Goal: Transaction & Acquisition: Purchase product/service

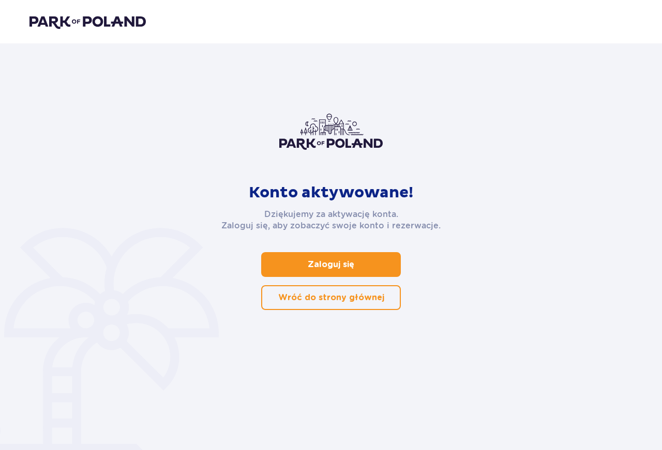
click at [307, 256] on link "Zaloguj się" at bounding box center [331, 264] width 140 height 25
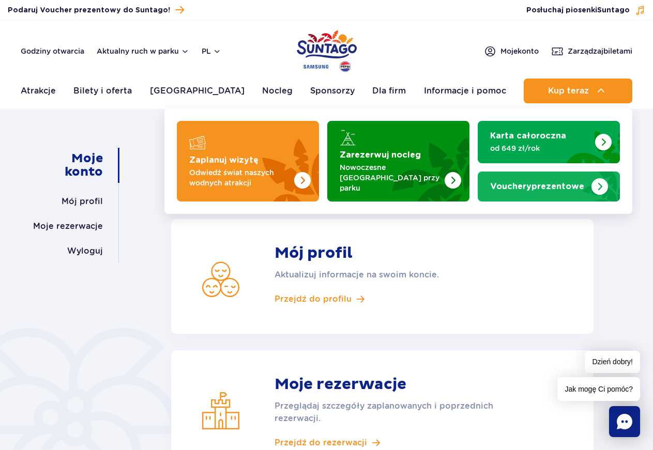
click at [547, 183] on strong "Vouchery prezentowe" at bounding box center [537, 187] width 94 height 8
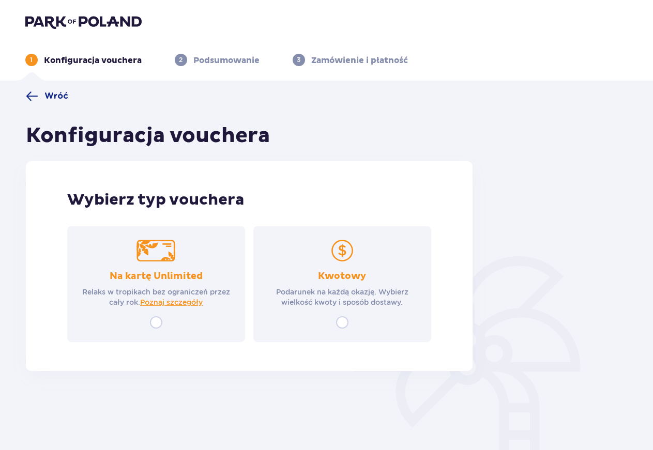
click at [343, 323] on input "radio" at bounding box center [342, 322] width 12 height 12
radio input "true"
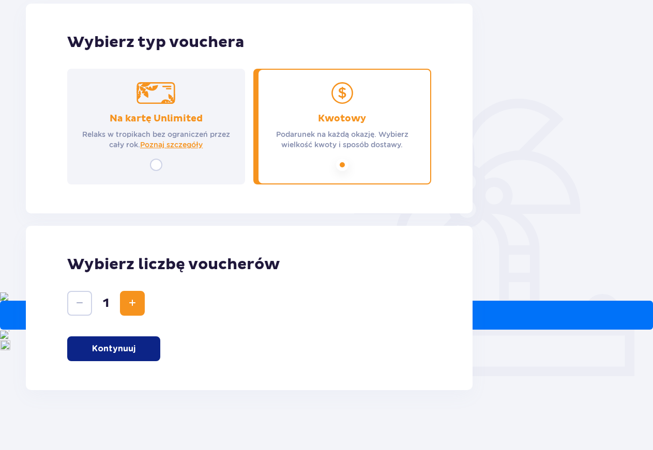
scroll to position [160, 0]
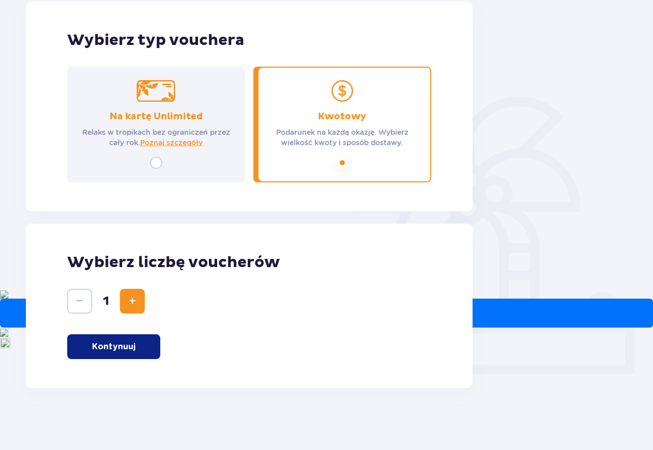
click at [122, 340] on button "Kontynuuj" at bounding box center [113, 347] width 93 height 25
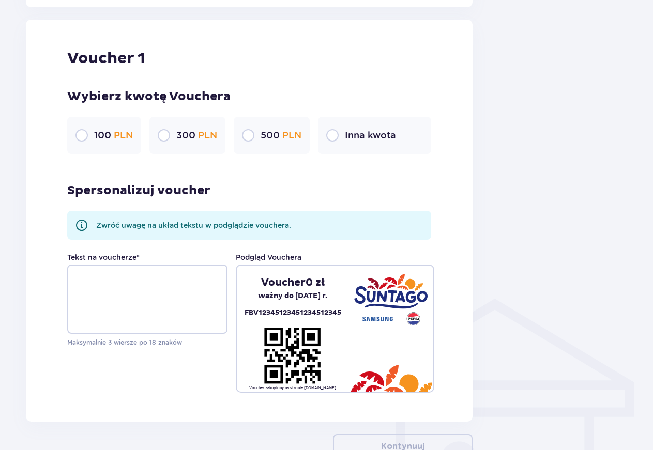
scroll to position [548, 0]
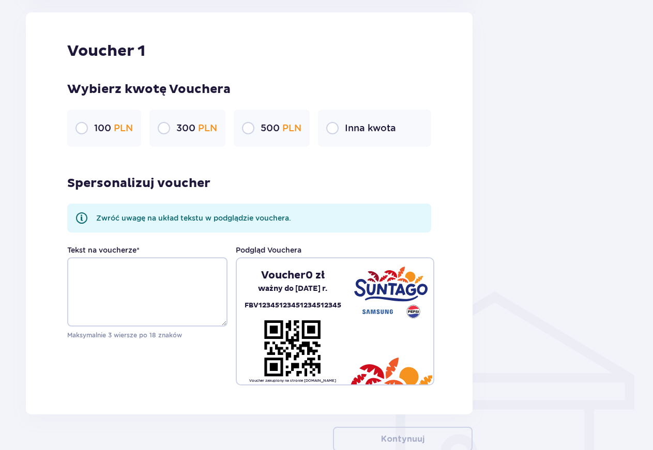
click at [338, 128] on input "radio" at bounding box center [332, 128] width 12 height 12
radio input "true"
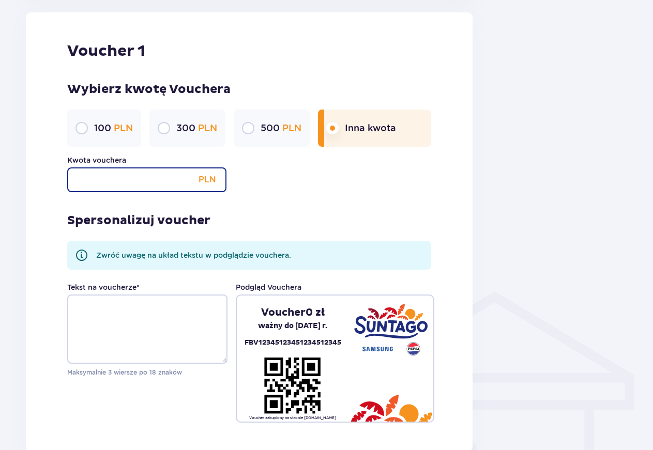
click at [137, 175] on input "Kwota vouchera" at bounding box center [146, 180] width 159 height 25
type input "600"
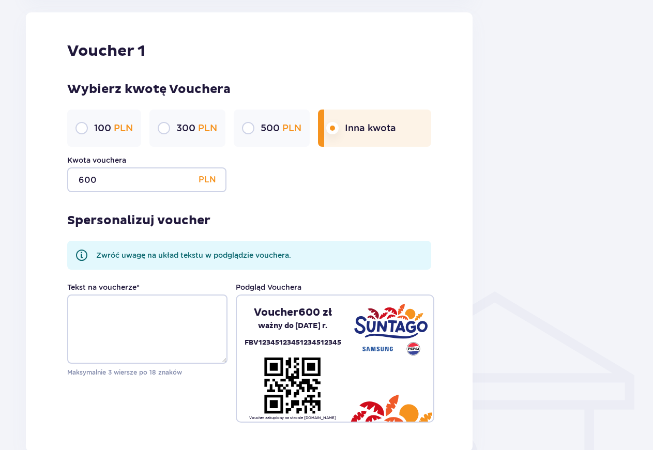
click at [558, 256] on div at bounding box center [558, 15] width 155 height 947
click at [73, 307] on textarea "Tekst na voucherze *" at bounding box center [147, 329] width 160 height 69
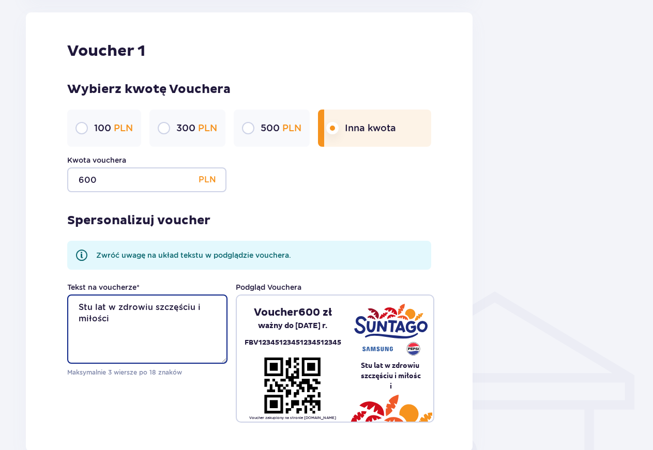
click at [193, 309] on textarea "Stu lat w zdrowiu szczęściu i miłości" at bounding box center [147, 329] width 160 height 69
click at [120, 320] on textarea "Stu lat w zdrowiu szczęściu i miłości" at bounding box center [147, 329] width 160 height 69
drag, startPoint x: 140, startPoint y: 319, endPoint x: 118, endPoint y: 322, distance: 22.5
click at [118, 322] on textarea "Stu lat w zdrowiu szczęściu i miłości życzą Mama i Tata" at bounding box center [147, 329] width 160 height 69
click at [141, 322] on textarea "Stu lat w zdrowiu szczęściu i miłości życzą Mama i Tata" at bounding box center [147, 329] width 160 height 69
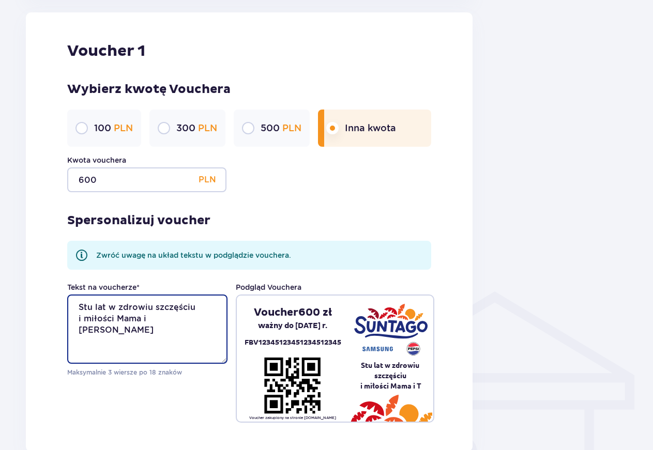
click at [152, 307] on textarea "Stu lat w zdrowiu szczęściu i miłości Mama i Tata" at bounding box center [147, 329] width 160 height 69
click at [150, 307] on textarea "Stu lat w zdrowiu szczęściu i miłości Mama i Tata" at bounding box center [147, 329] width 160 height 69
drag, startPoint x: 174, startPoint y: 322, endPoint x: 130, endPoint y: 322, distance: 44.0
click at [130, 322] on textarea "Stu lat w zdrowiu, szczęściu i miłości Mama i Tata" at bounding box center [147, 329] width 160 height 69
click at [156, 308] on textarea "Stu lat w zdrowiu, szczęściu i miłości Mama i Tata" at bounding box center [147, 329] width 160 height 69
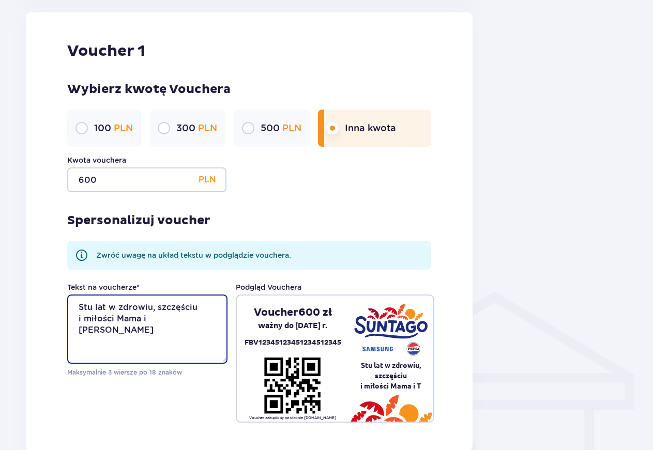
click at [199, 310] on textarea "Stu lat w zdrowiu, szczęściu i miłości Mama i Tata" at bounding box center [147, 329] width 160 height 69
click at [74, 324] on textarea "Stu lat w zdrowiu i miłości Mama i Tata" at bounding box center [147, 329] width 160 height 69
click at [191, 309] on textarea "Stu lat w zdrowiu i miłości Mama i Tata" at bounding box center [147, 329] width 160 height 69
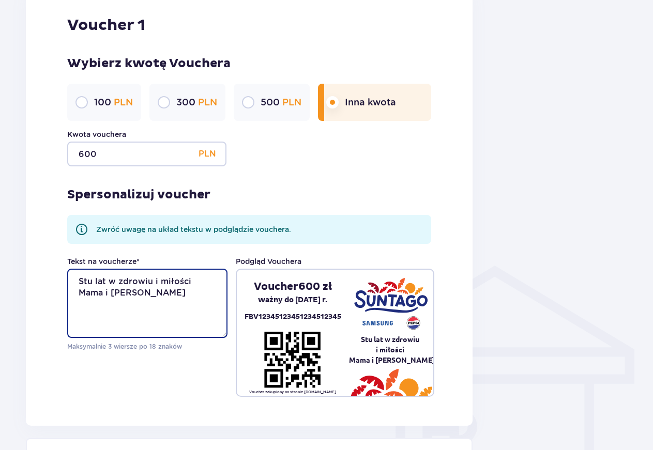
scroll to position [601, 0]
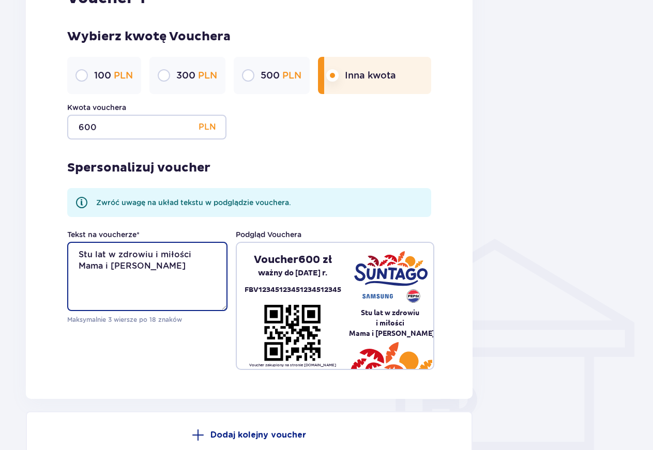
type textarea "Stu lat w zdrowiu i miłości Mama i Tata"
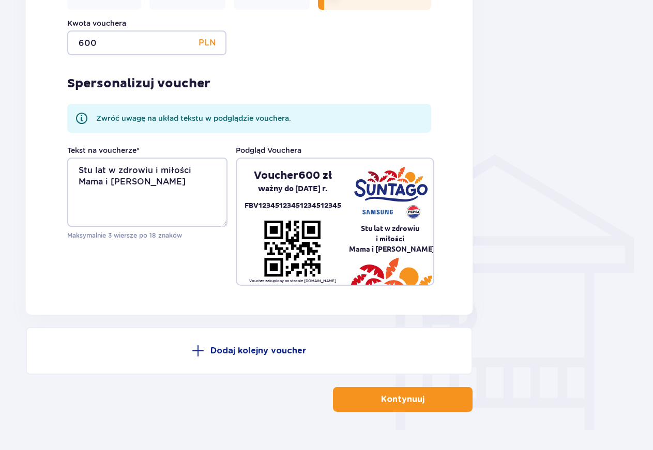
scroll to position [709, 0]
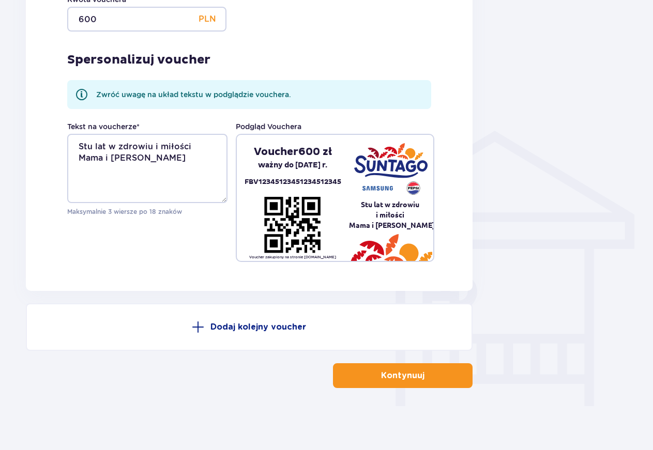
click at [412, 382] on button "Kontynuuj" at bounding box center [403, 376] width 140 height 25
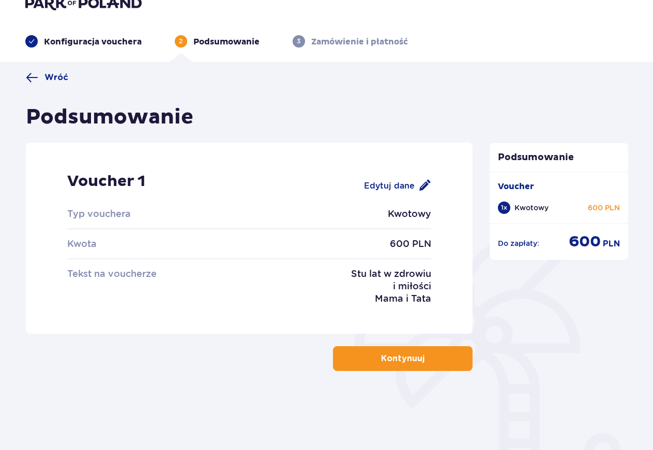
scroll to position [37, 0]
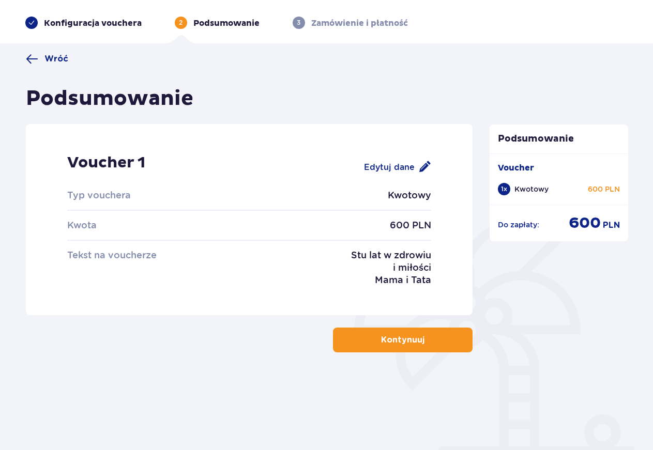
click at [400, 338] on p "Kontynuuj" at bounding box center [402, 340] width 43 height 11
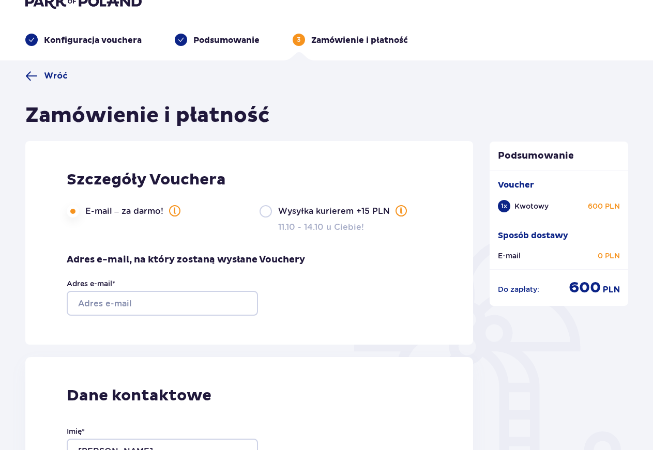
type input "Barbara"
type input "Lipińska"
type input "libasia@wp.pl"
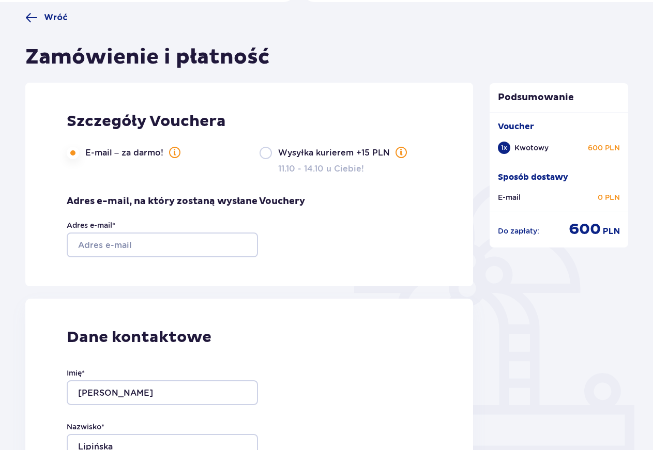
scroll to position [95, 0]
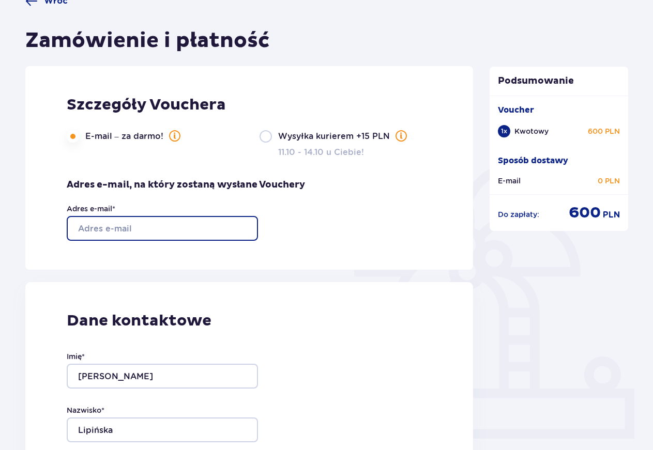
click at [98, 230] on input "Adres e-mail *" at bounding box center [162, 228] width 191 height 25
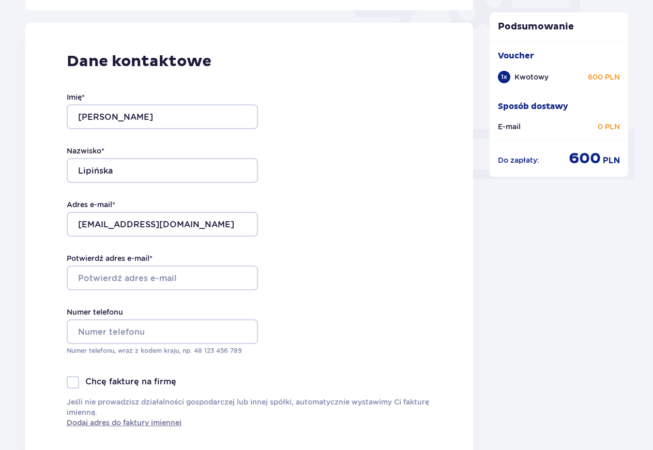
scroll to position [412, 0]
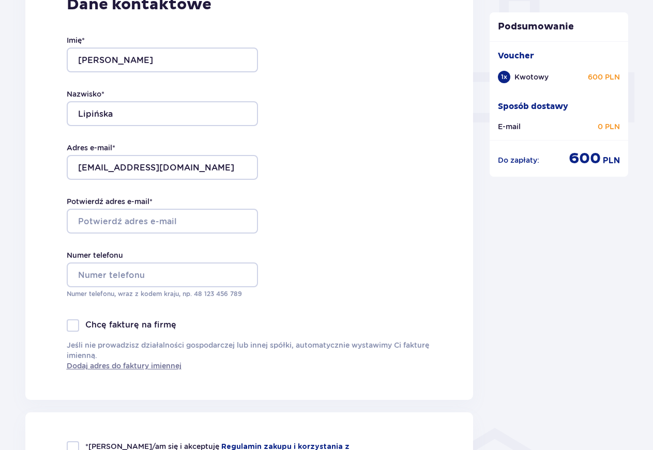
type input "libasia@wp.pl"
click at [98, 222] on input "Potwierdź adres e-mail *" at bounding box center [162, 221] width 191 height 25
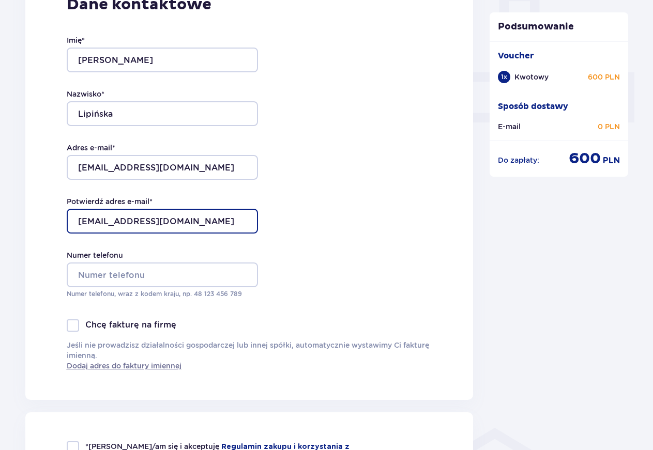
type input "libasia@wp.pl"
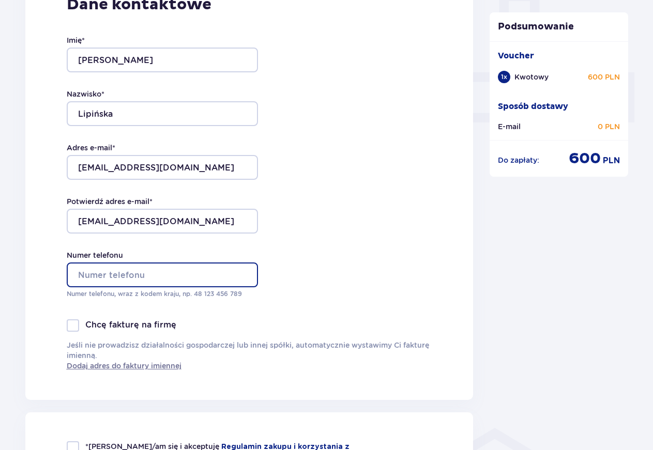
click at [95, 271] on input "Numer telefonu" at bounding box center [162, 275] width 191 height 25
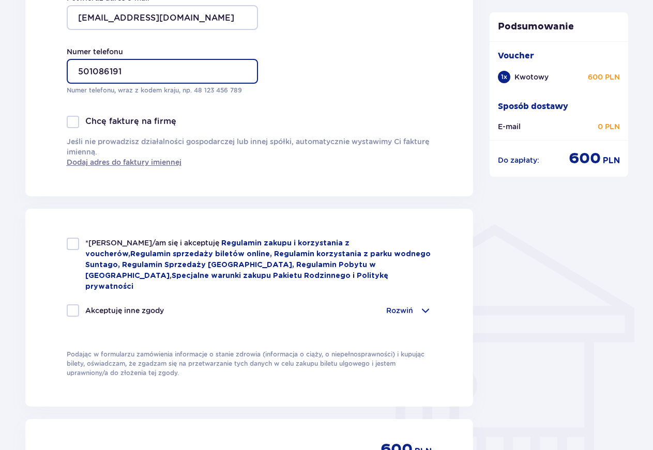
scroll to position [623, 0]
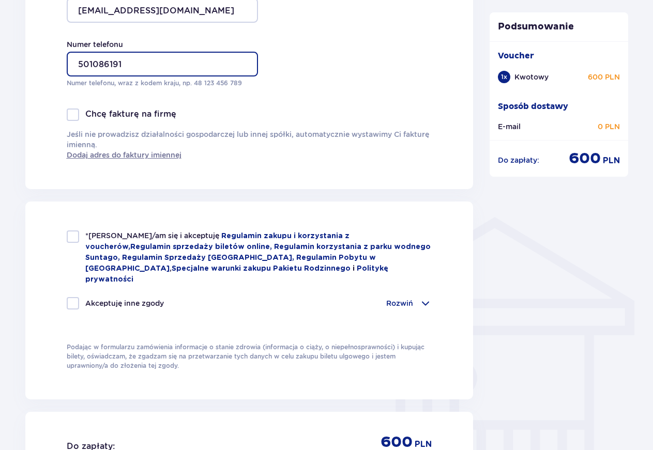
type input "501086191"
click at [69, 241] on div at bounding box center [73, 237] width 12 height 12
checkbox input "true"
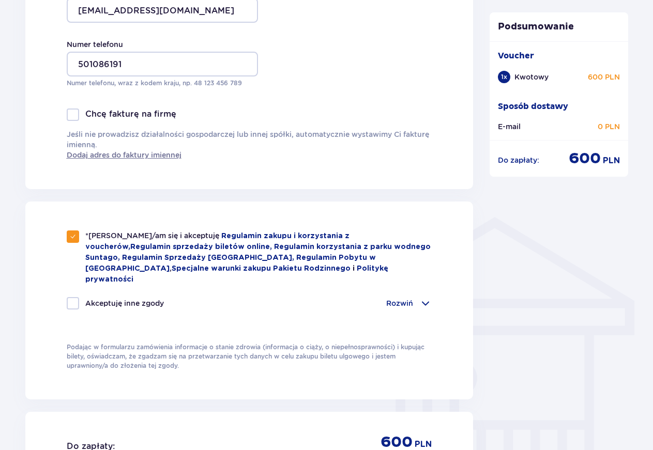
click at [75, 297] on div at bounding box center [73, 303] width 12 height 12
checkbox input "true"
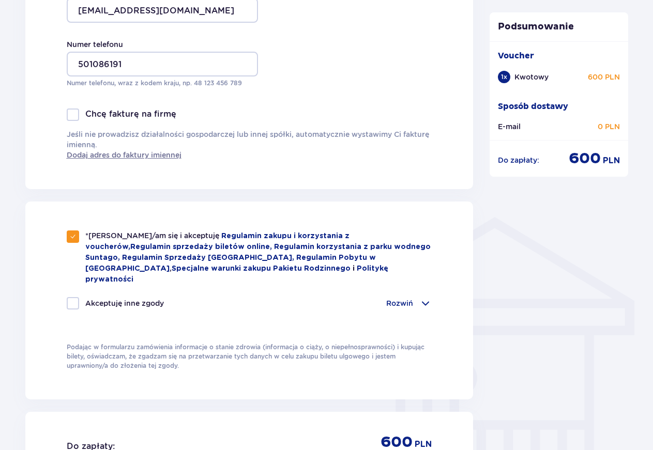
checkbox input "true"
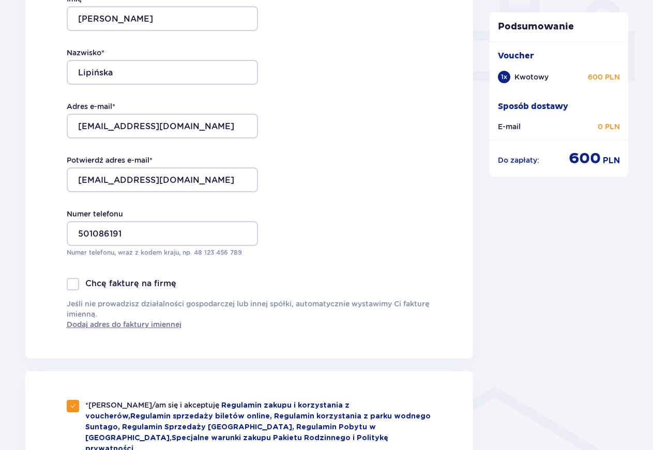
scroll to position [517, 0]
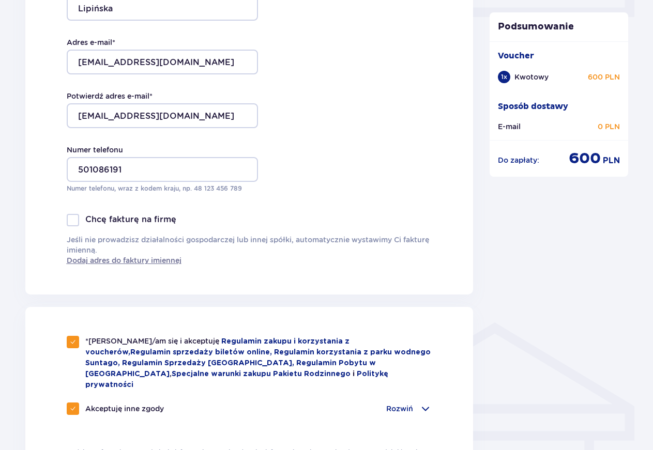
click at [71, 221] on div at bounding box center [73, 220] width 12 height 12
checkbox input "true"
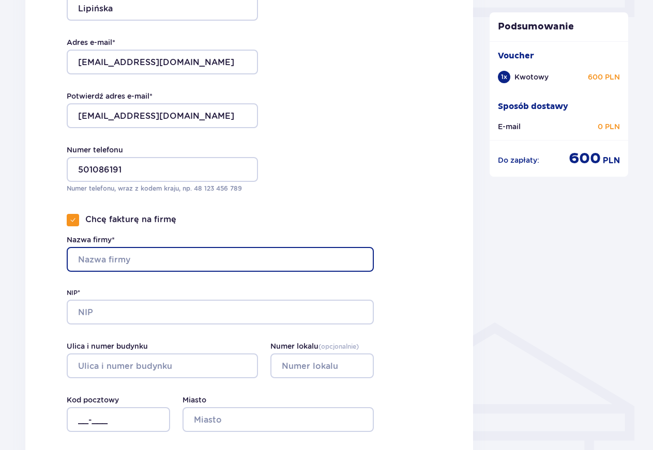
click at [82, 260] on input "Nazwa firmy*" at bounding box center [220, 259] width 307 height 25
type input "Centrum Edukacji Milenium"
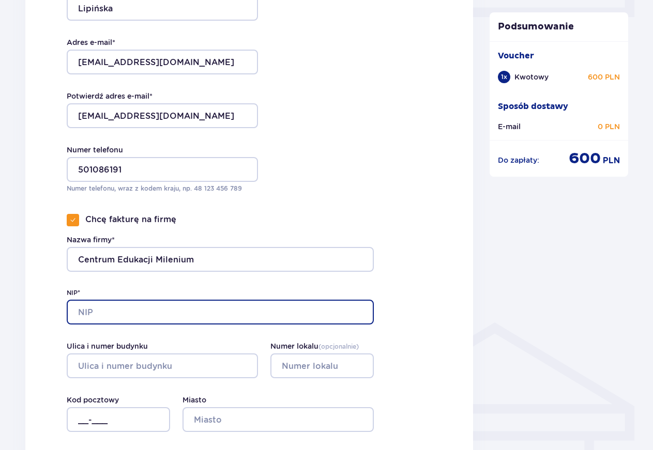
click at [87, 310] on input "NIP*" at bounding box center [220, 312] width 307 height 25
type input "836-101-39-27"
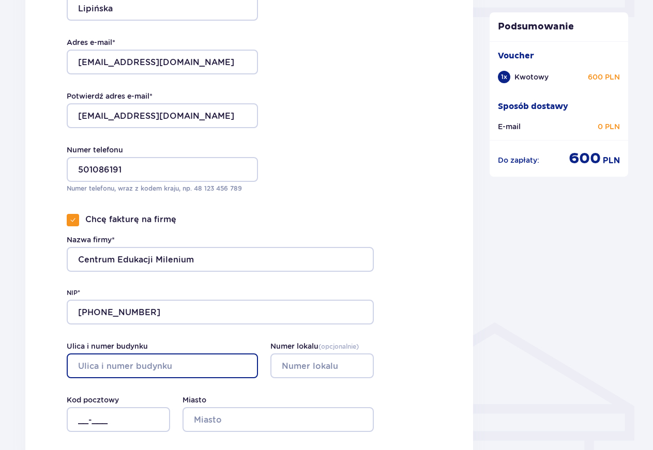
click at [128, 373] on input "Ulica i numer budynku" at bounding box center [162, 366] width 191 height 25
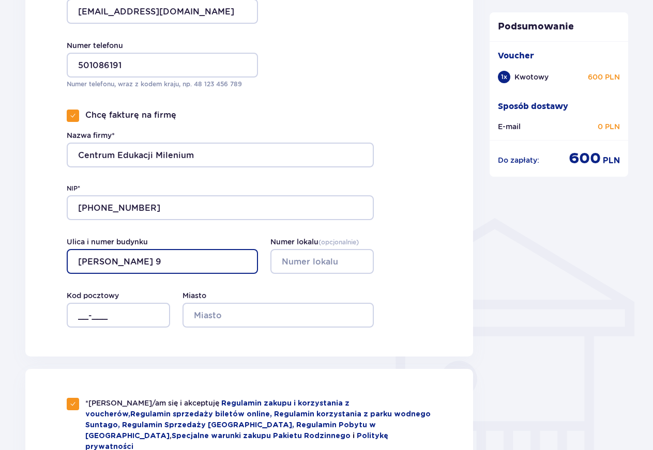
scroll to position [623, 0]
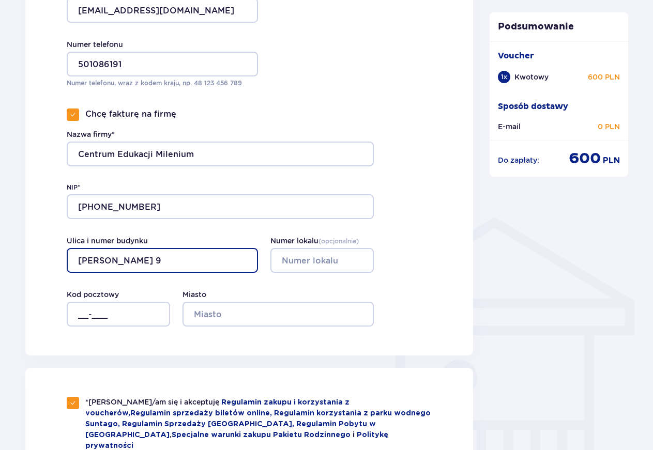
type input "Wańkowicza 9"
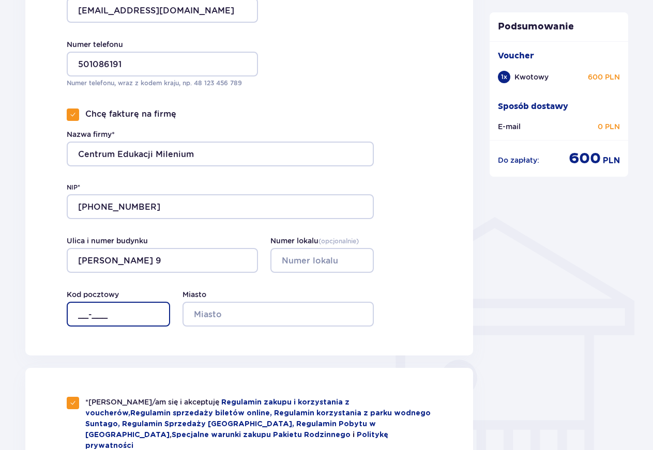
click at [114, 317] on input "__-___" at bounding box center [118, 314] width 103 height 25
type input "96-100"
click at [175, 316] on div "Miasto Kod pocztowy 96-100" at bounding box center [220, 308] width 307 height 37
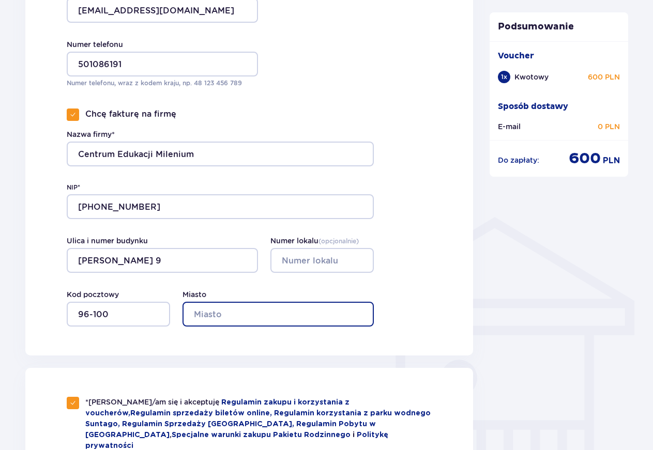
click at [197, 313] on input "Miasto" at bounding box center [278, 314] width 191 height 25
type input "Skierniewice"
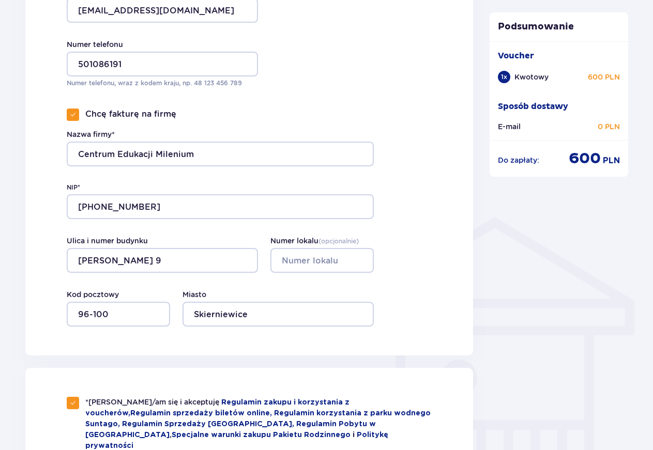
click at [583, 324] on div "Podsumowanie Voucher 1 x Kwotowy 600 PLN Sposób dostawy E-mail 0 PLN Do zapłaty…" at bounding box center [558, 104] width 155 height 1275
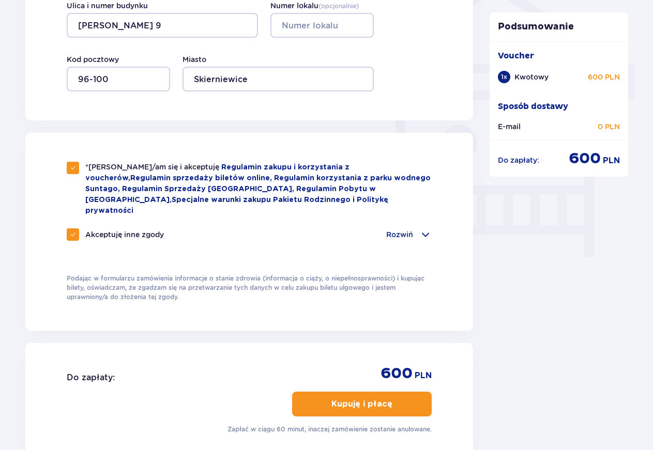
scroll to position [963, 0]
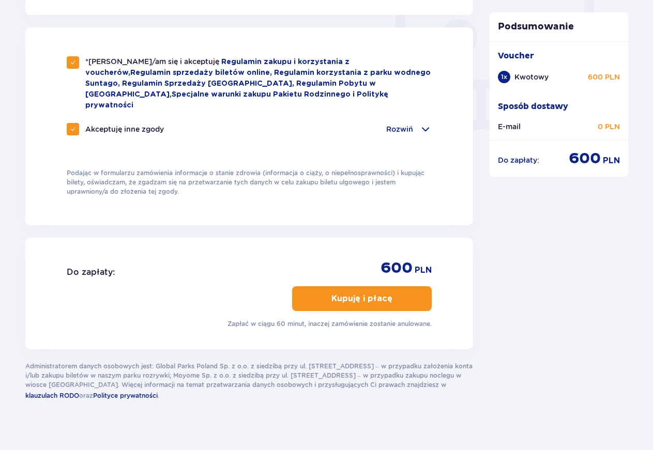
click at [375, 293] on p "Kupuję i płacę" at bounding box center [361, 298] width 61 height 11
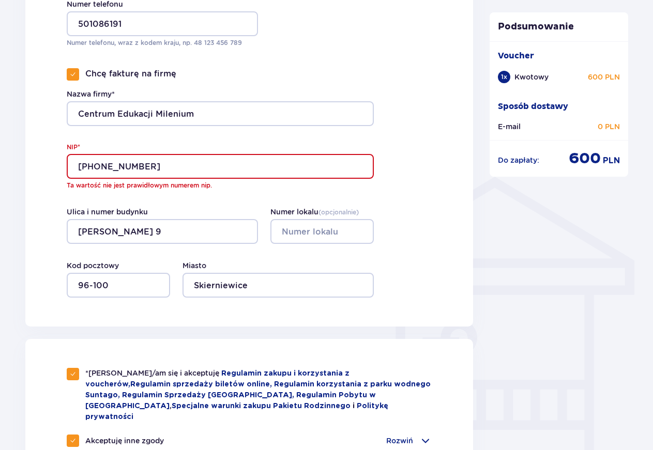
scroll to position [660, 0]
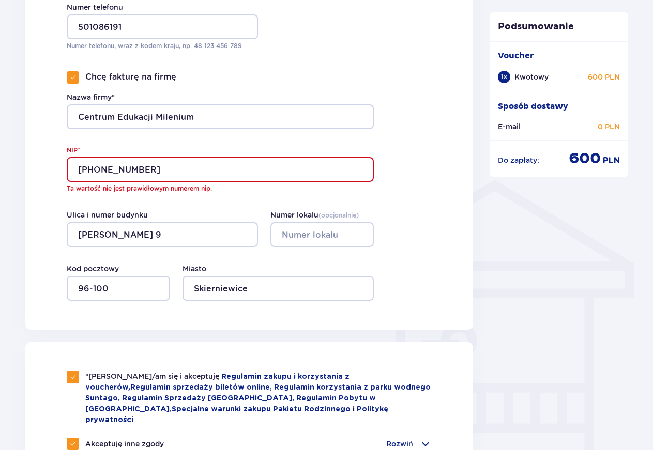
click at [97, 171] on input "836-101-39-27" at bounding box center [220, 169] width 307 height 25
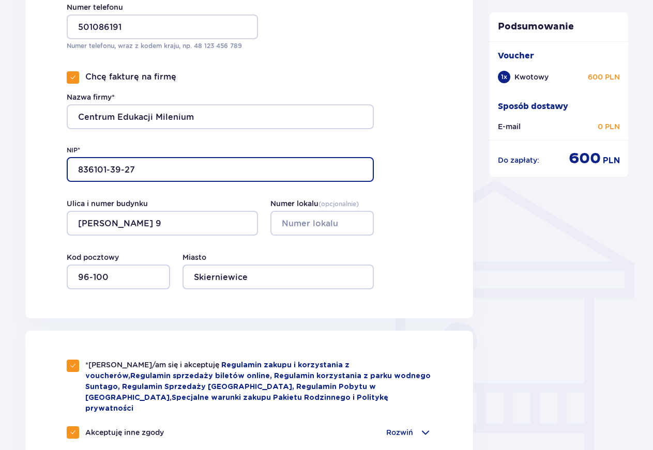
click at [111, 173] on input "836101-39-27" at bounding box center [220, 169] width 307 height 25
click at [121, 172] on input "83610139-27" at bounding box center [220, 169] width 307 height 25
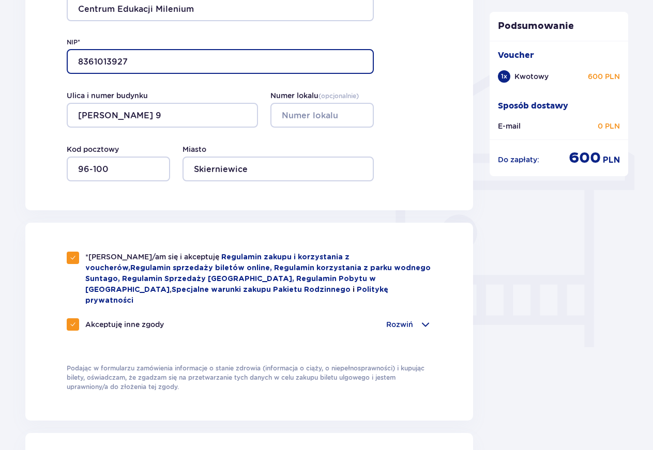
scroll to position [818, 0]
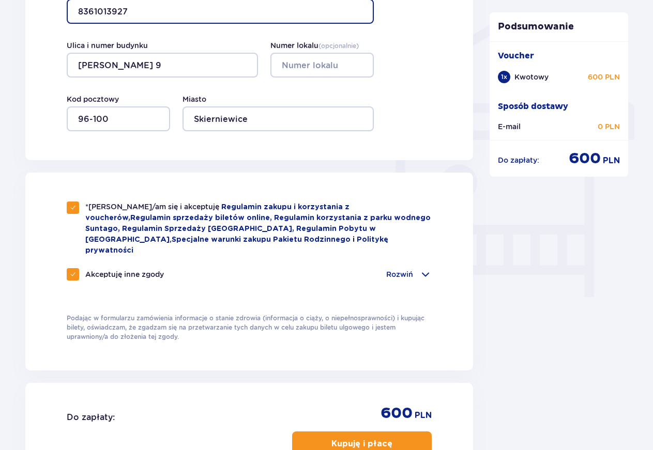
type input "8361013927"
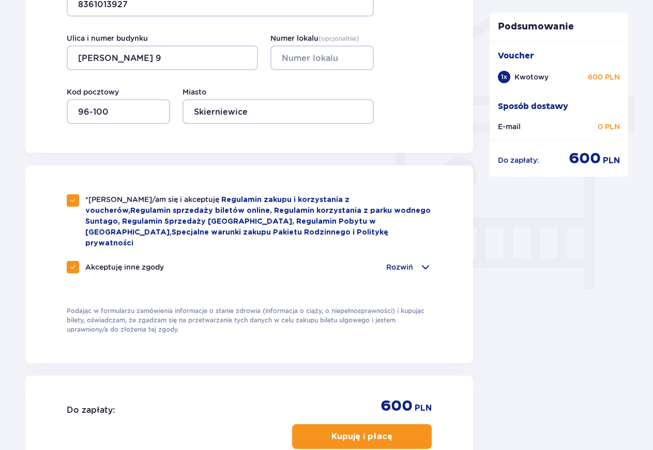
scroll to position [963, 0]
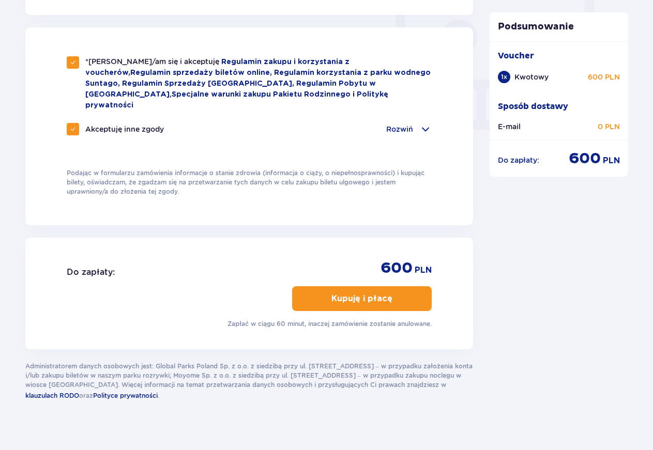
click at [357, 293] on p "Kupuję i płacę" at bounding box center [361, 298] width 61 height 11
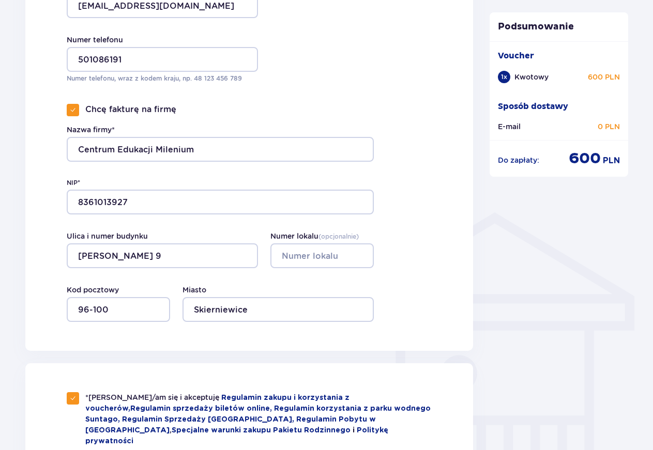
scroll to position [541, 0]
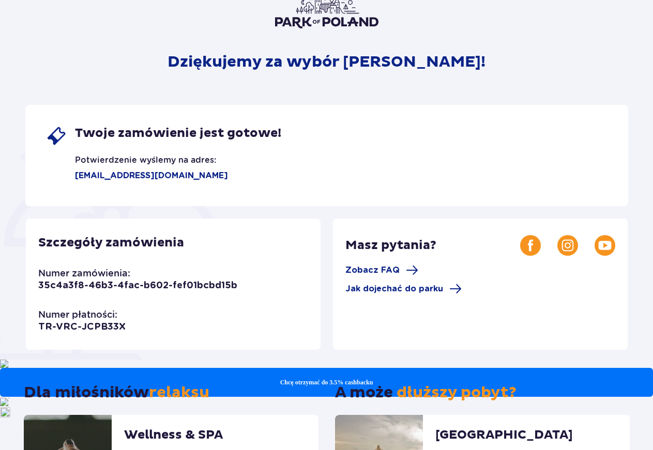
scroll to position [8, 0]
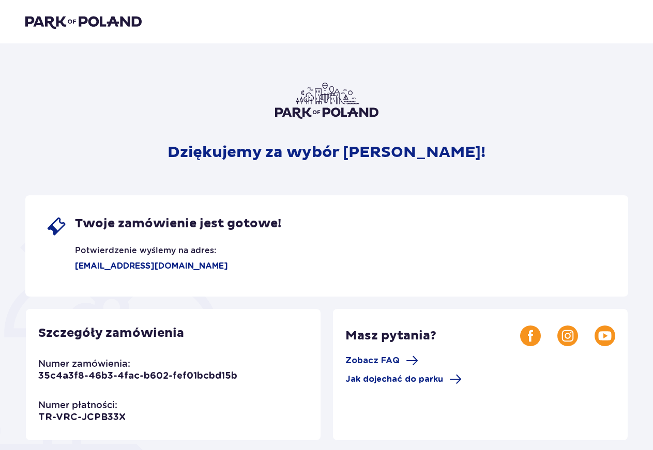
click at [111, 20] on img at bounding box center [83, 21] width 116 height 14
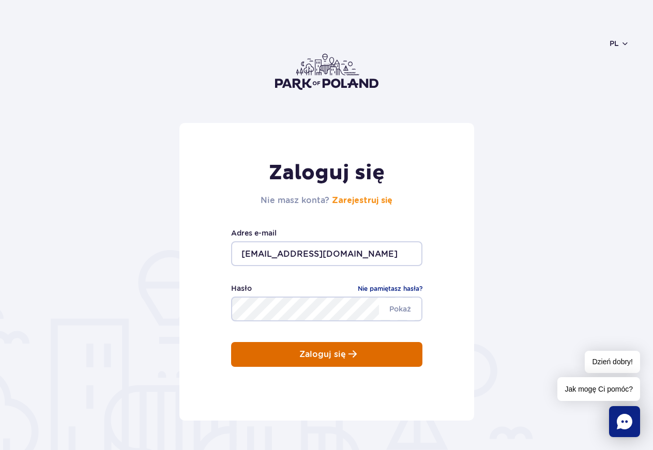
click at [320, 360] on button "Zaloguj się" at bounding box center [326, 354] width 191 height 25
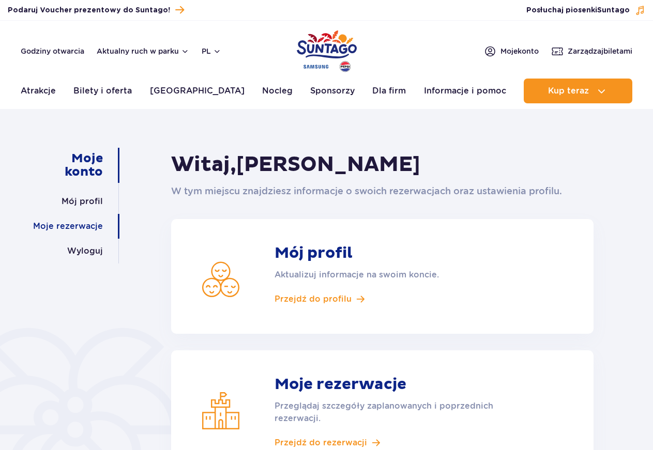
click at [84, 231] on link "Moje rezerwacje" at bounding box center [68, 226] width 70 height 25
